Goal: Information Seeking & Learning: Check status

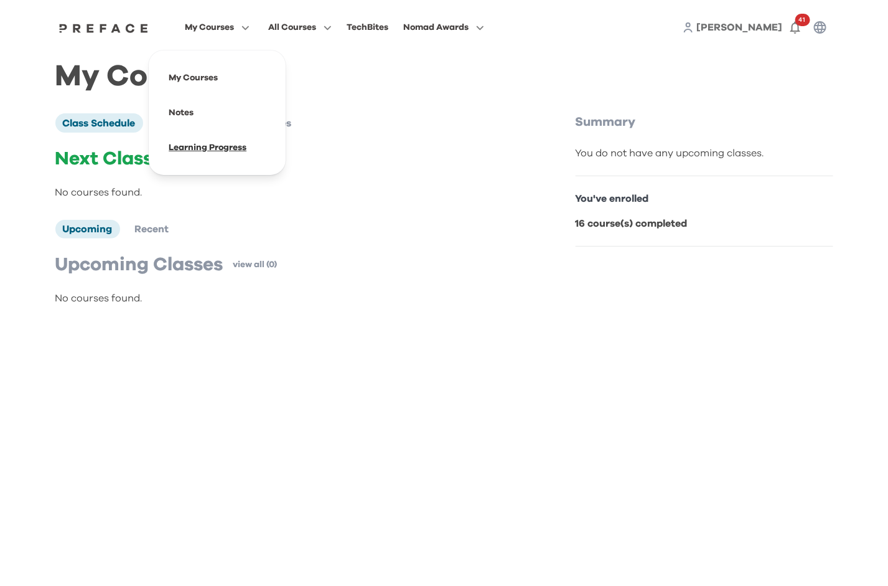
click at [203, 148] on span at bounding box center [217, 147] width 117 height 35
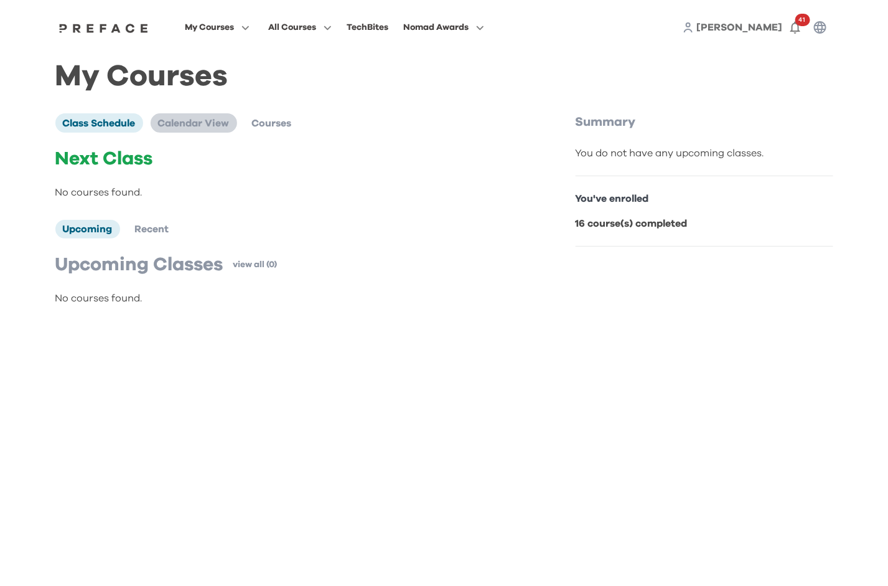
click at [204, 123] on span "Calendar View" at bounding box center [194, 123] width 72 height 10
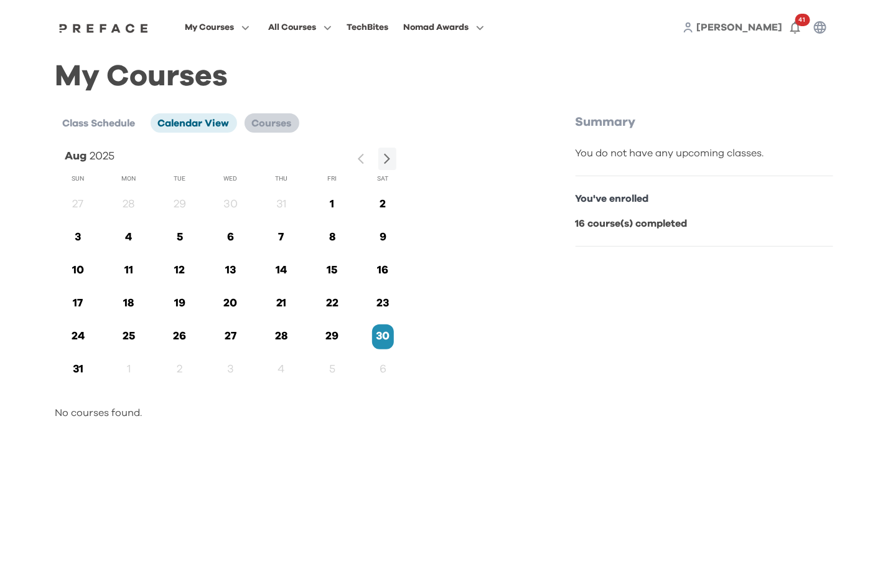
click at [270, 118] on span "Courses" at bounding box center [272, 123] width 40 height 10
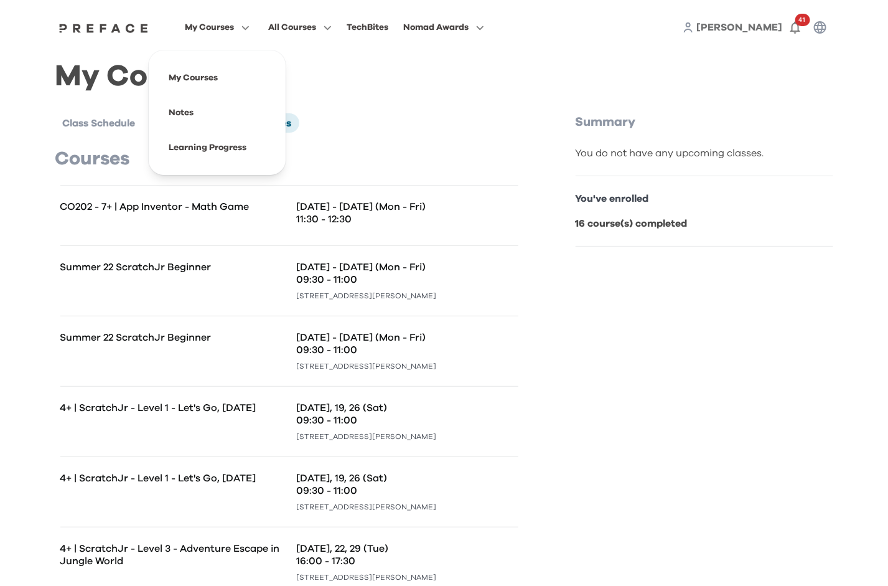
click at [224, 24] on span "My Courses" at bounding box center [209, 27] width 49 height 15
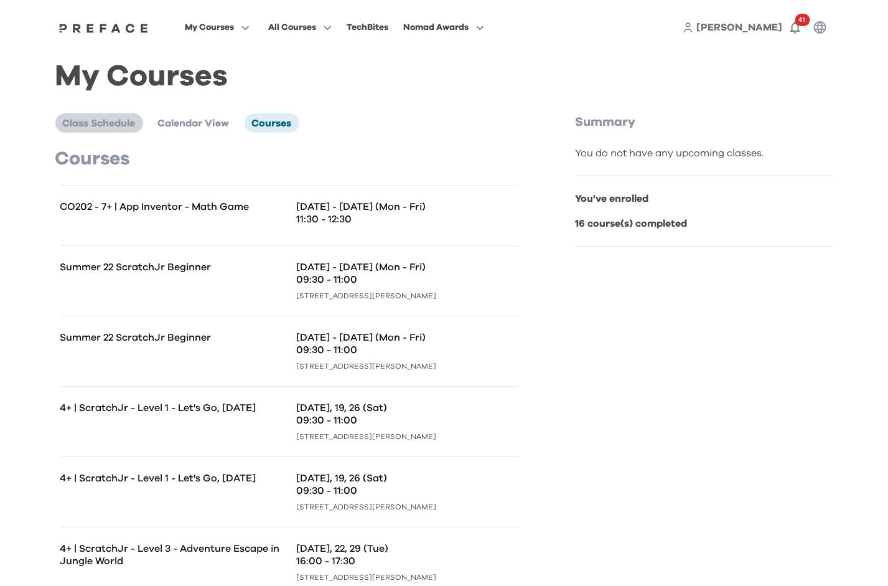
click at [100, 118] on span "Class Schedule" at bounding box center [99, 123] width 73 height 10
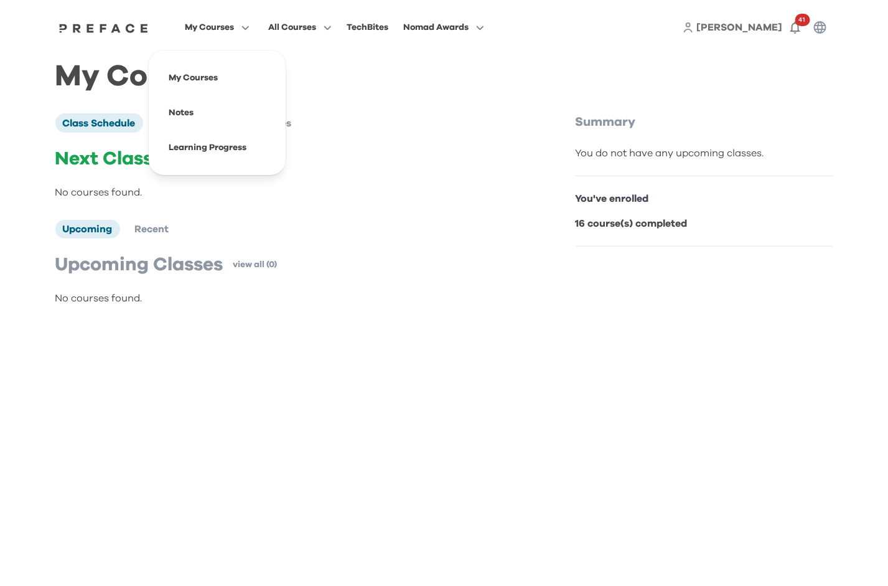
click at [223, 25] on span "My Courses" at bounding box center [209, 27] width 49 height 15
click at [211, 151] on span at bounding box center [217, 147] width 117 height 35
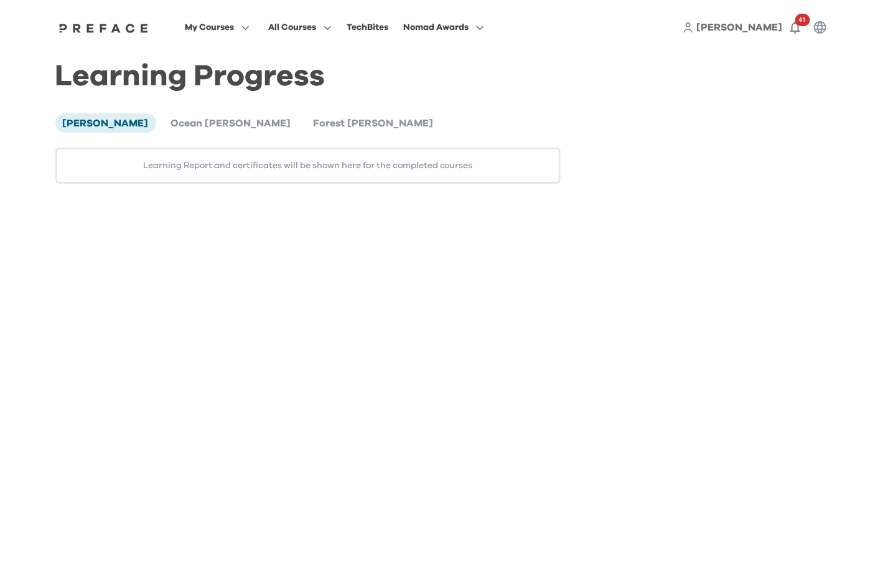
click at [177, 134] on div "Catherine Choi Ocean Lam Forest Lam Learning Report and certificates will be sh…" at bounding box center [308, 148] width 506 height 70
click at [177, 125] on span "Ocean Lam" at bounding box center [231, 123] width 120 height 10
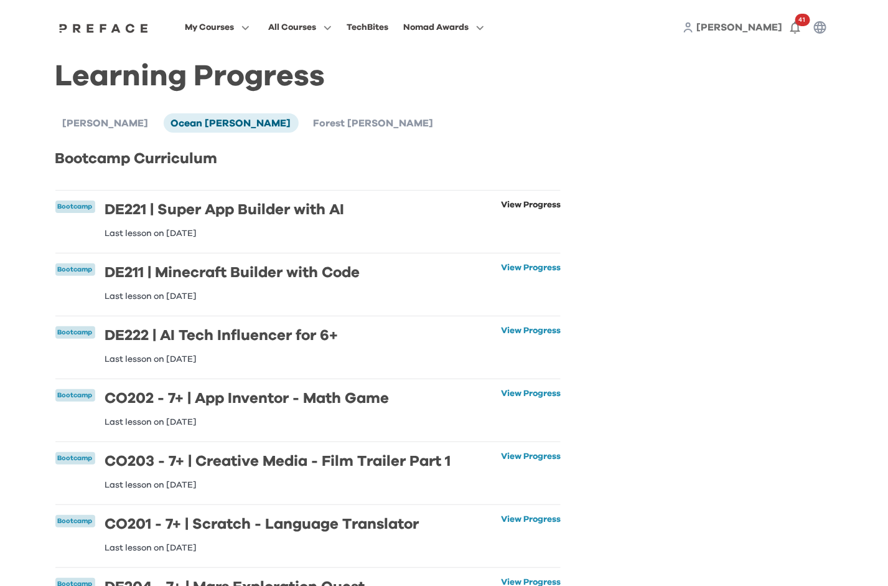
click at [528, 202] on link "View Progress" at bounding box center [531, 218] width 60 height 37
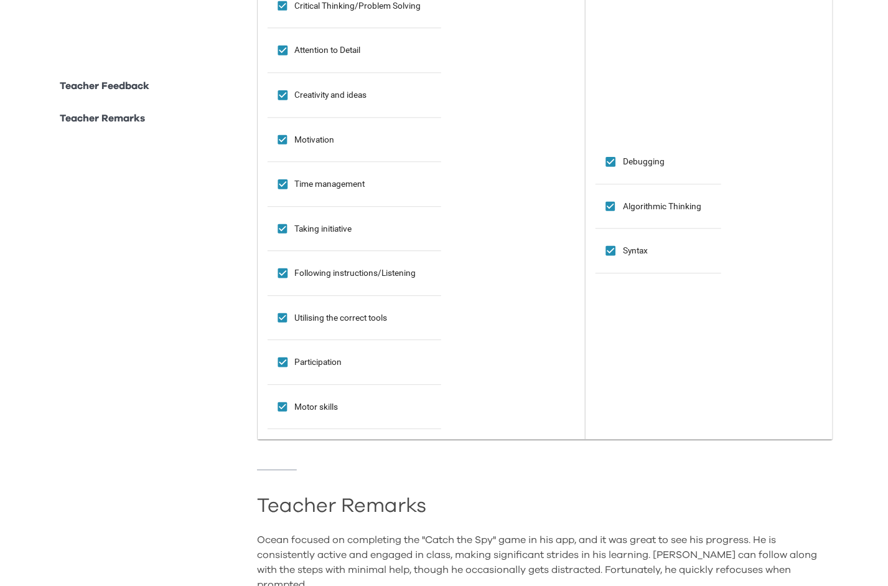
scroll to position [1320, 0]
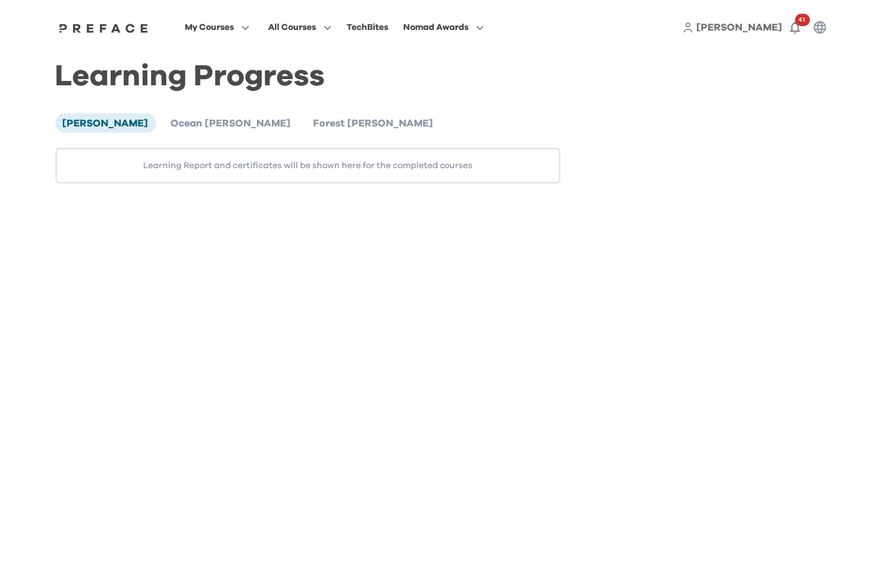
click at [706, 157] on div "Learning Progress Catherine Choi Ocean Lam Forest Lam Learning Report and certi…" at bounding box center [444, 127] width 778 height 114
click at [764, 30] on span "[PERSON_NAME]" at bounding box center [740, 27] width 86 height 10
click at [194, 129] on li "Ocean [PERSON_NAME]" at bounding box center [231, 122] width 135 height 19
